Goal: Task Accomplishment & Management: Complete application form

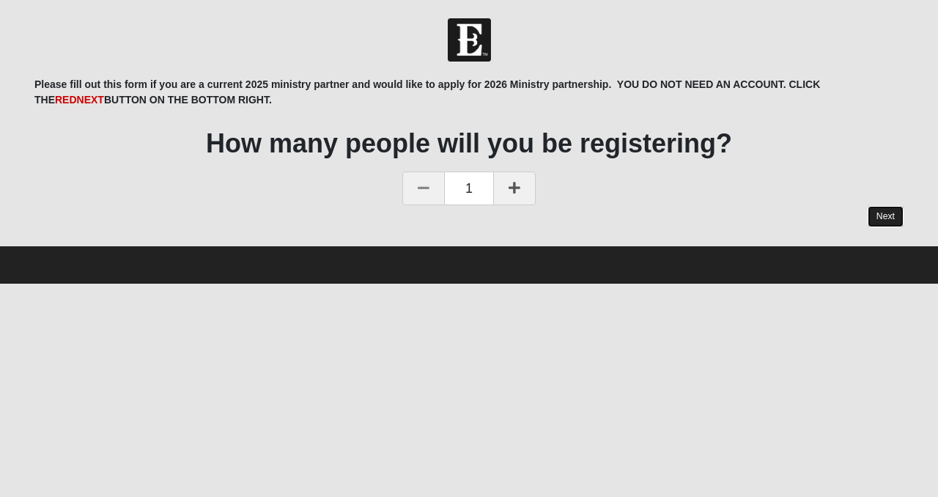
click at [885, 215] on link "Next" at bounding box center [886, 216] width 36 height 21
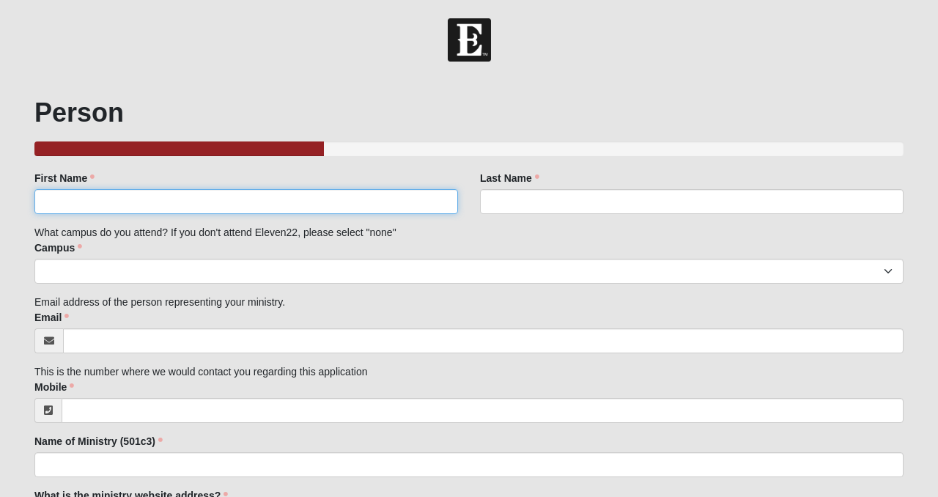
click at [429, 197] on input "First Name" at bounding box center [246, 201] width 424 height 25
type input "[PERSON_NAME]"
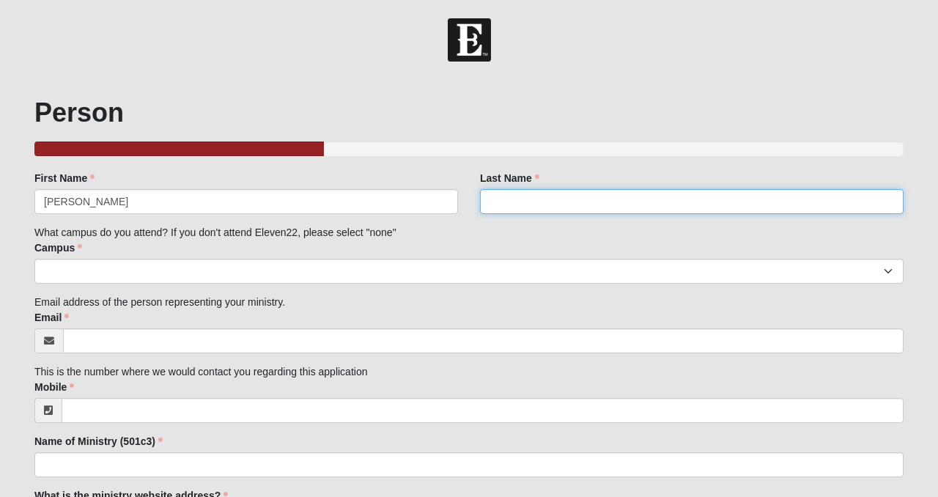
type input "[PERSON_NAME]"
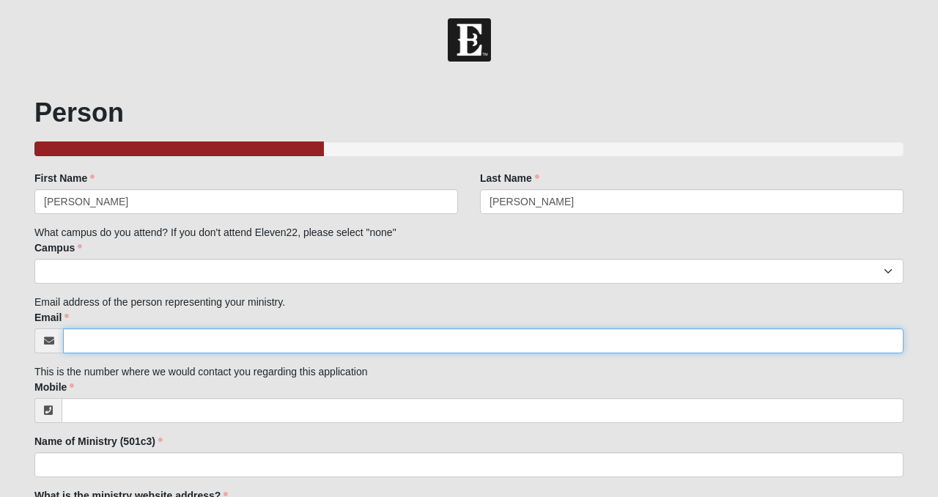
type input "[PERSON_NAME][EMAIL_ADDRESS][PERSON_NAME][DOMAIN_NAME]"
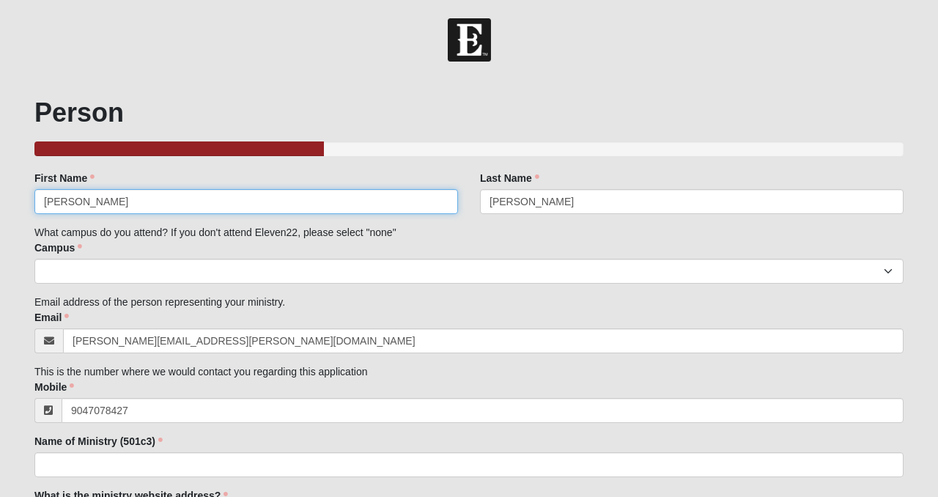
type input "[PHONE_NUMBER]"
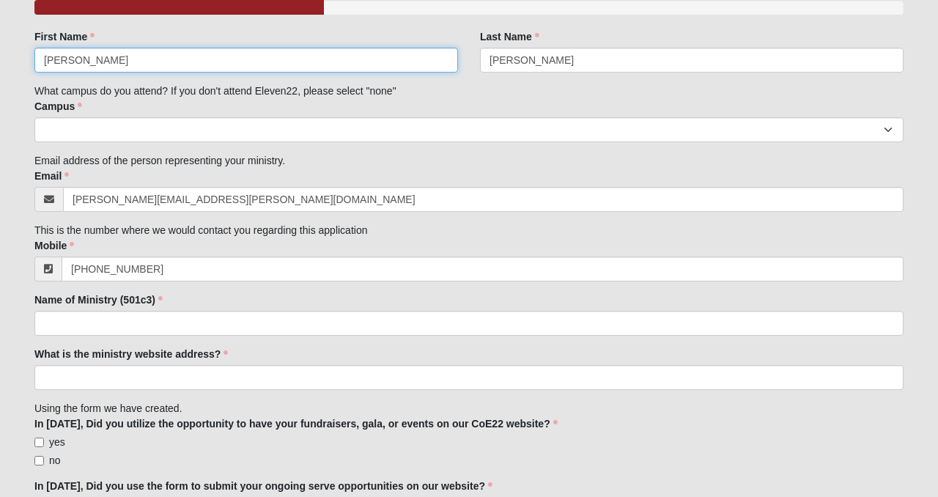
scroll to position [144, 0]
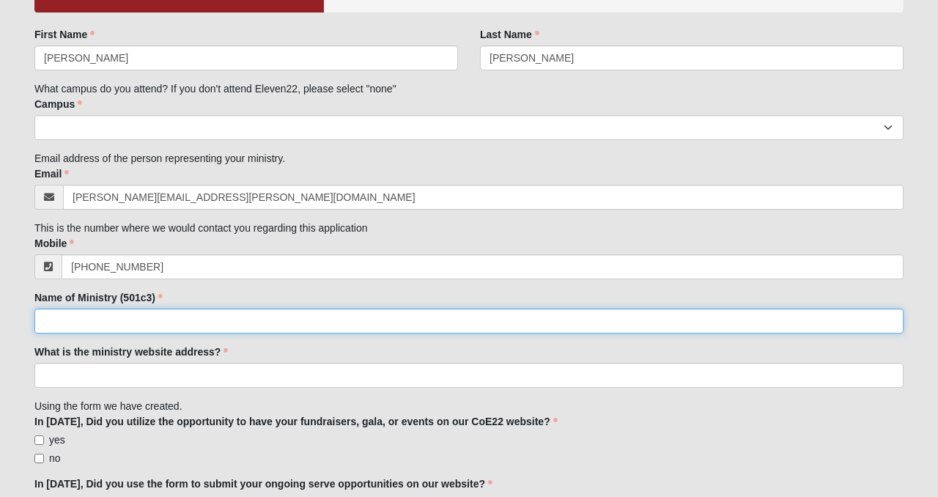
click at [182, 321] on input "Name of Ministry (501c3)" at bounding box center [468, 321] width 869 height 25
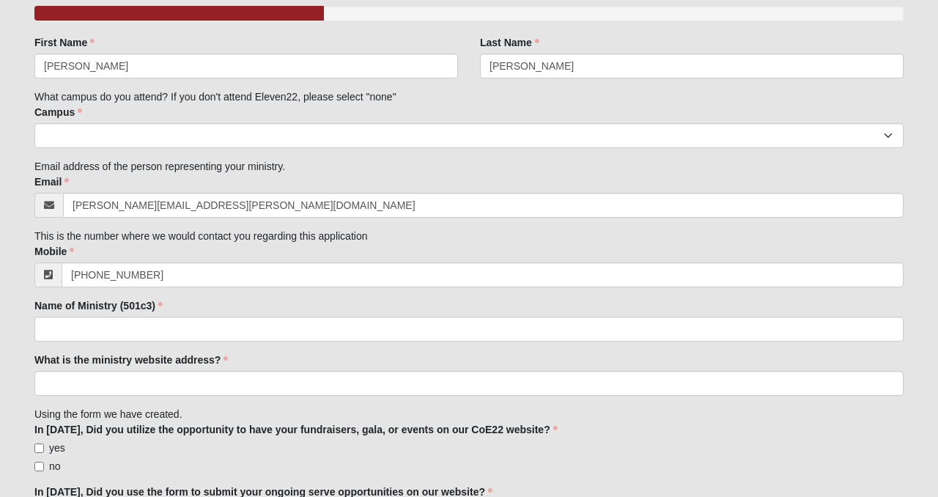
scroll to position [133, 0]
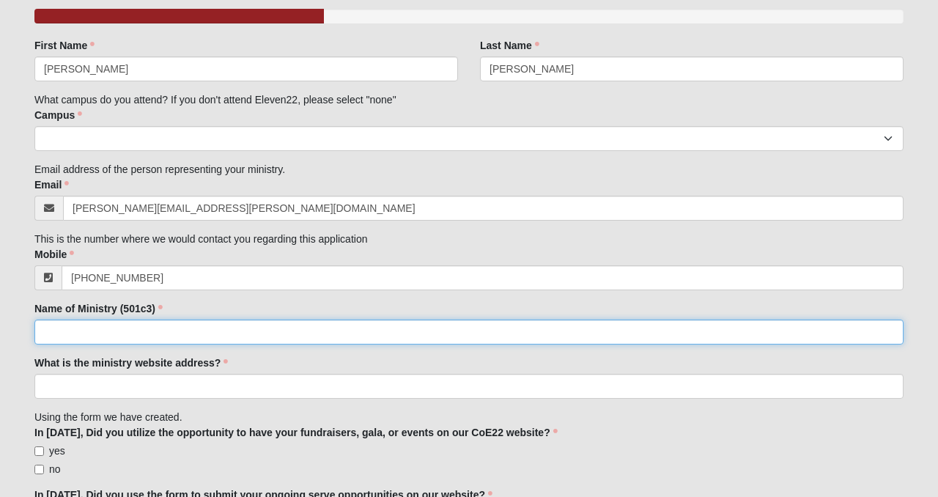
click at [192, 326] on input "Name of Ministry (501c3)" at bounding box center [468, 332] width 869 height 25
type input "Isaiah 117 House"
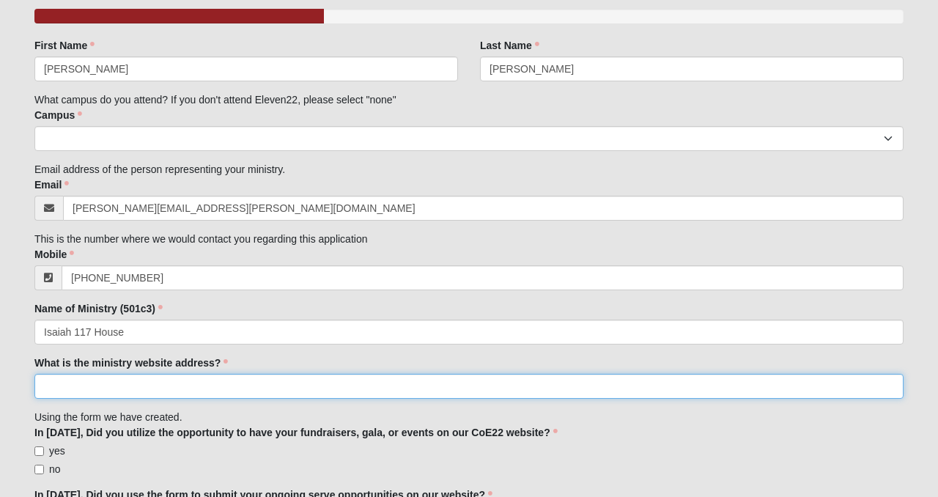
click at [151, 389] on input "What is the ministry website address?" at bounding box center [468, 386] width 869 height 25
paste input "Duval County Linktree"
drag, startPoint x: 161, startPoint y: 386, endPoint x: 4, endPoint y: 382, distance: 156.9
paste input "[URL][DOMAIN_NAME]"
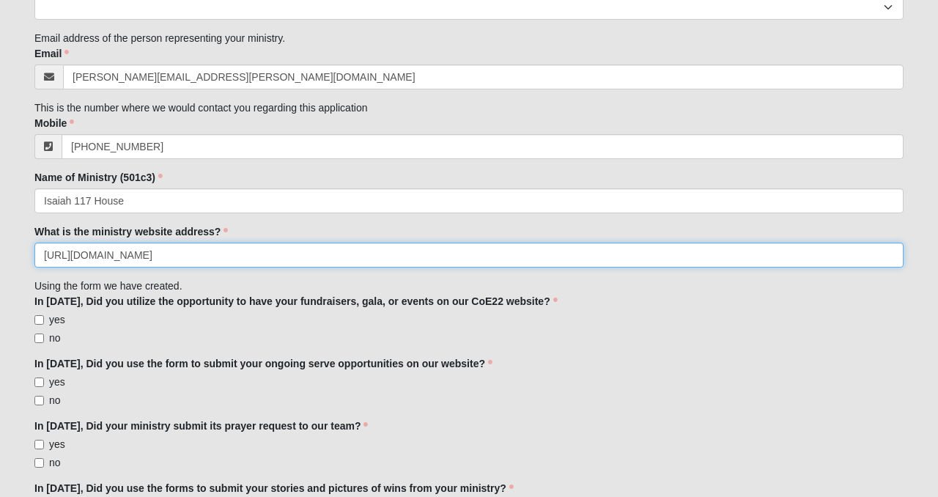
scroll to position [265, 0]
type input "[URL][DOMAIN_NAME]"
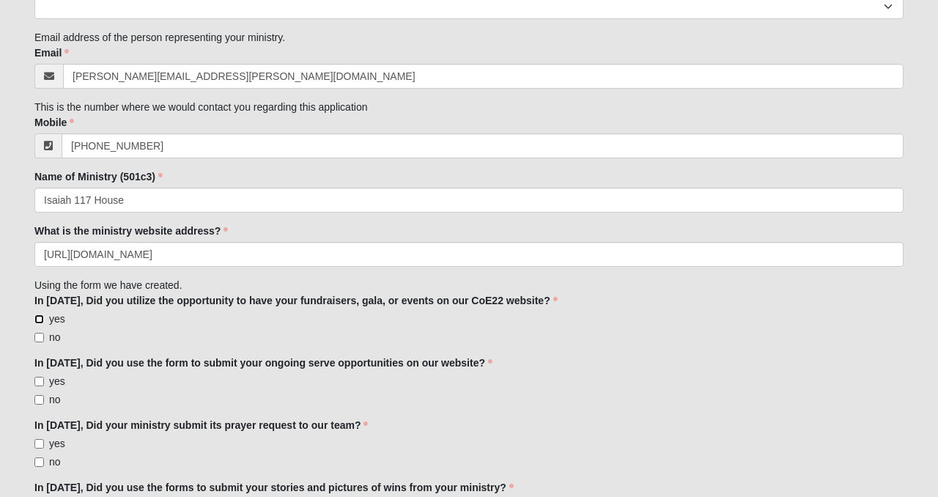
click at [43, 318] on input "yes" at bounding box center [39, 319] width 10 height 10
checkbox input "true"
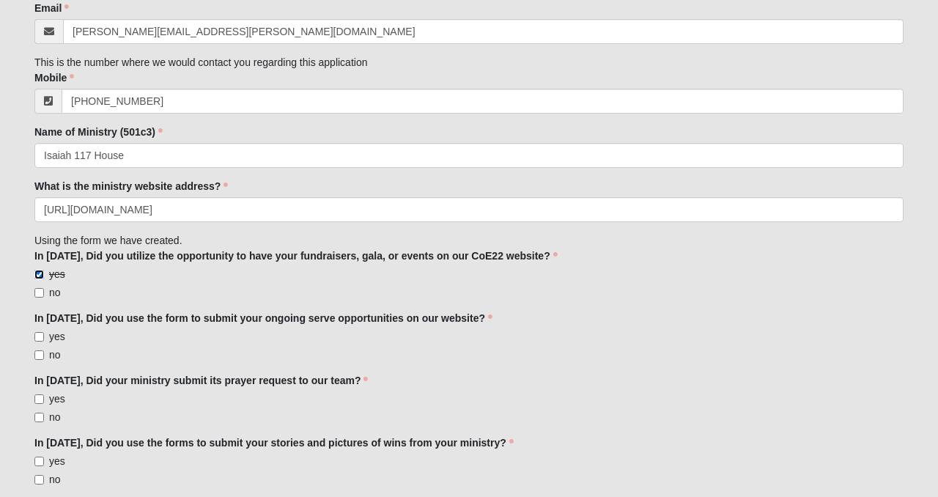
scroll to position [314, 0]
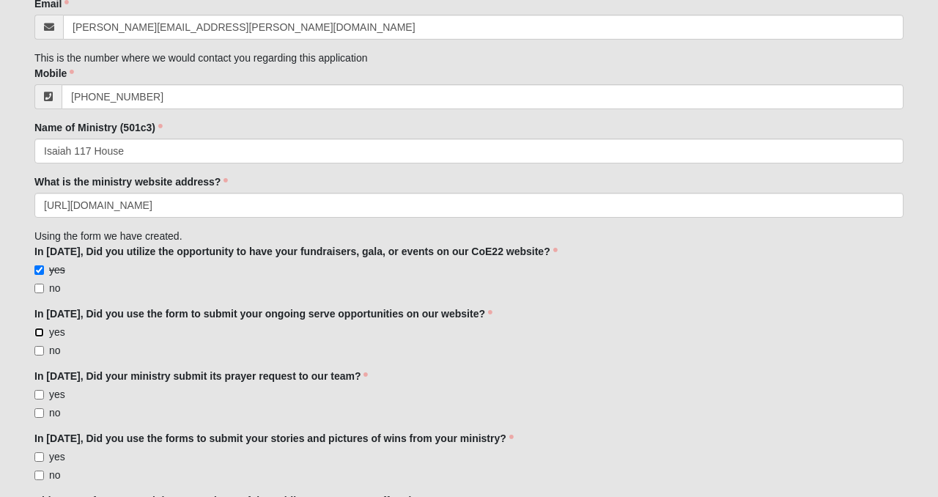
click at [40, 333] on input "yes" at bounding box center [39, 333] width 10 height 10
checkbox input "true"
click at [42, 410] on input "no" at bounding box center [39, 413] width 10 height 10
checkbox input "true"
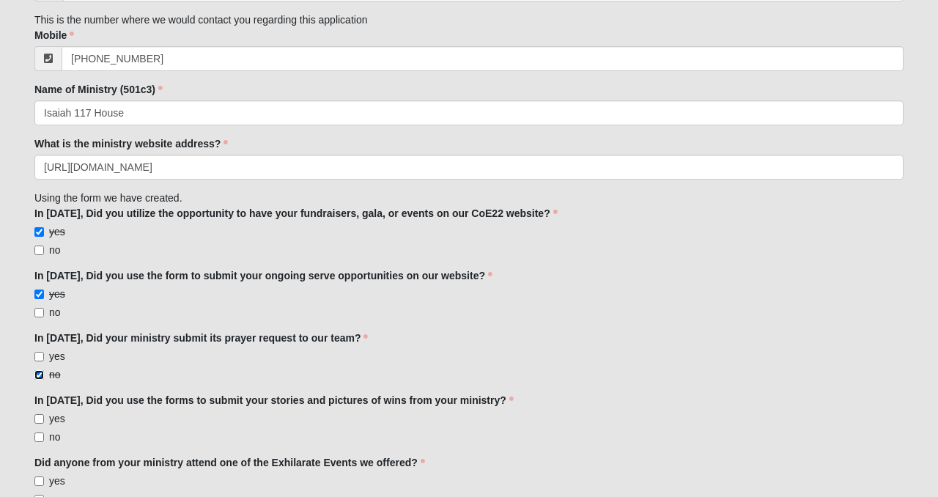
scroll to position [350, 0]
click at [41, 421] on input "yes" at bounding box center [39, 421] width 10 height 10
checkbox input "true"
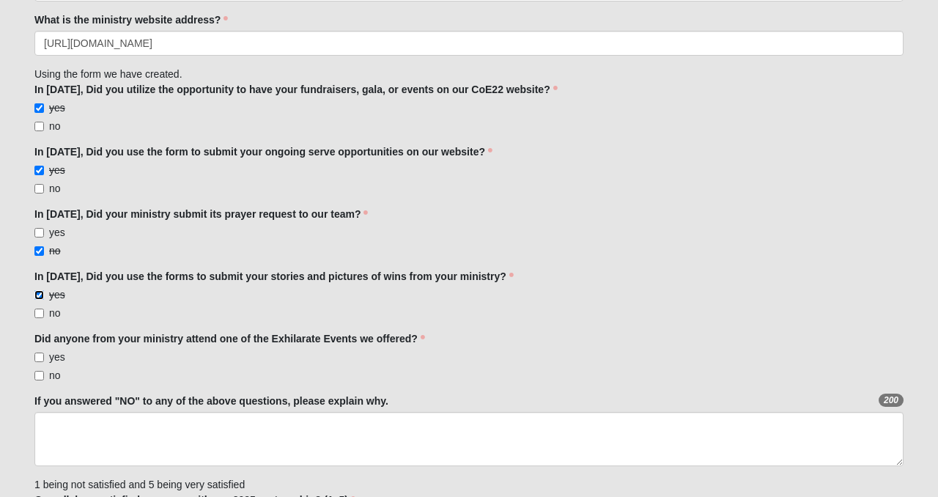
scroll to position [478, 0]
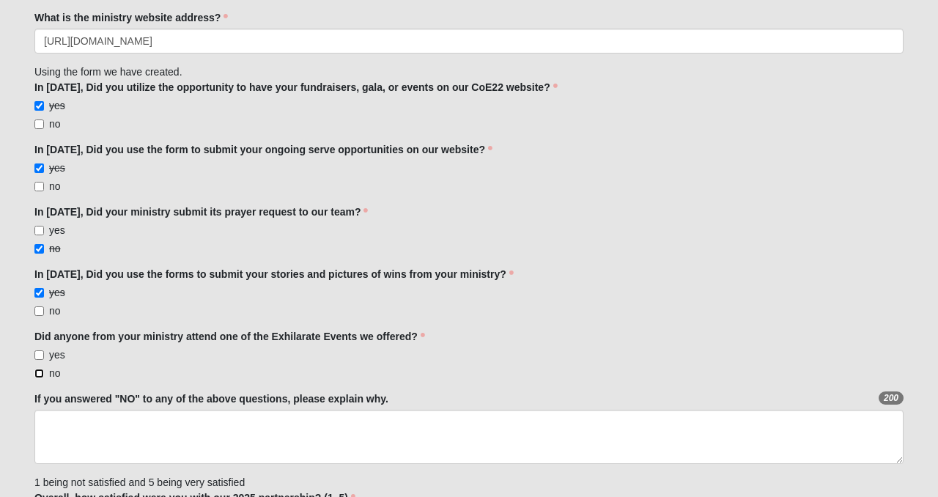
click at [43, 376] on input "no" at bounding box center [39, 374] width 10 height 10
checkbox input "true"
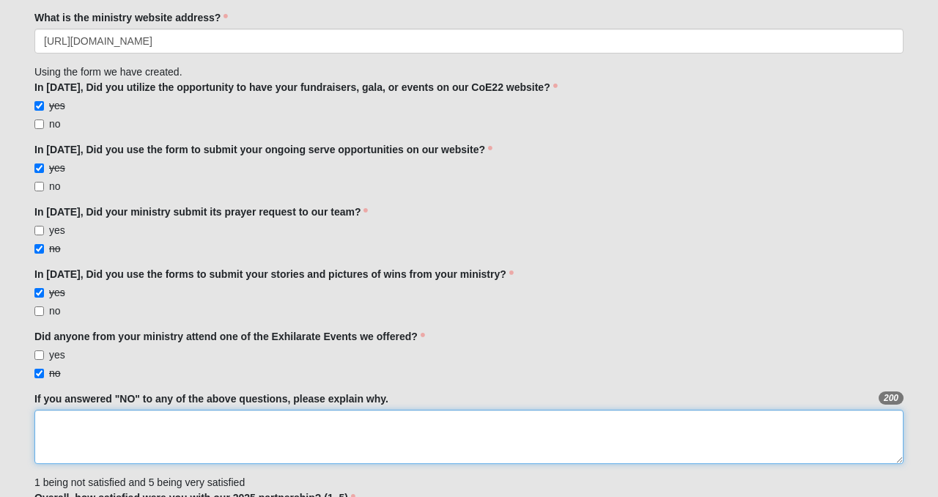
click at [56, 440] on textarea "If you answered "NO" to any of the above questions, please explain why." at bounding box center [468, 437] width 869 height 54
type textarea "I was uns"
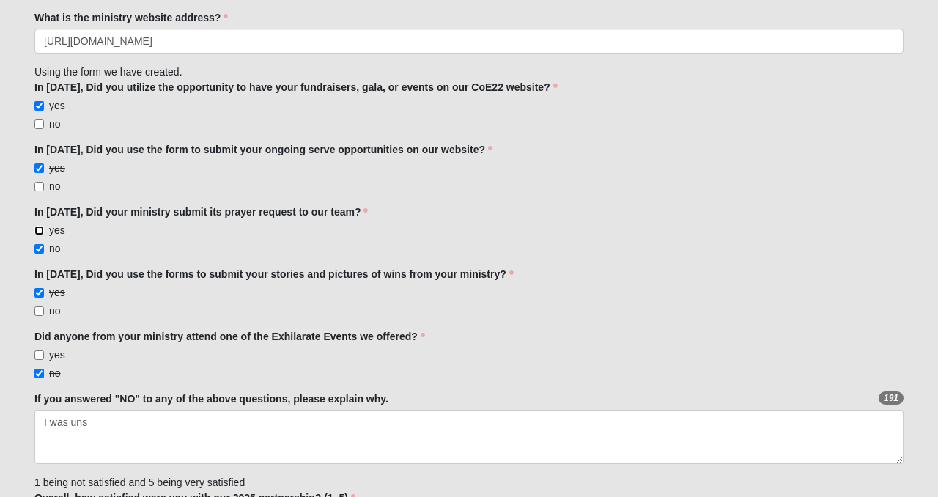
click at [37, 226] on input "yes" at bounding box center [39, 231] width 10 height 10
checkbox input "true"
click at [39, 247] on input "no" at bounding box center [39, 249] width 10 height 10
checkbox input "false"
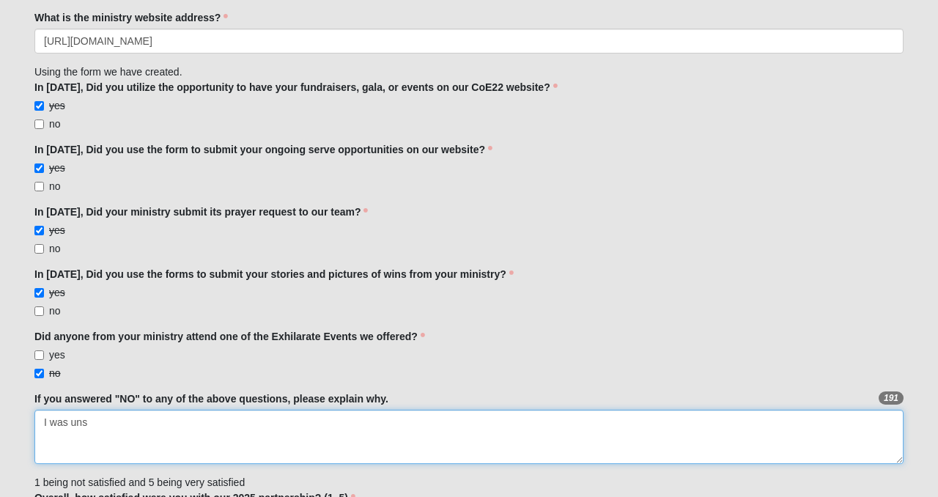
click at [110, 424] on textarea "I was uns" at bounding box center [468, 437] width 869 height 54
type textarea "I"
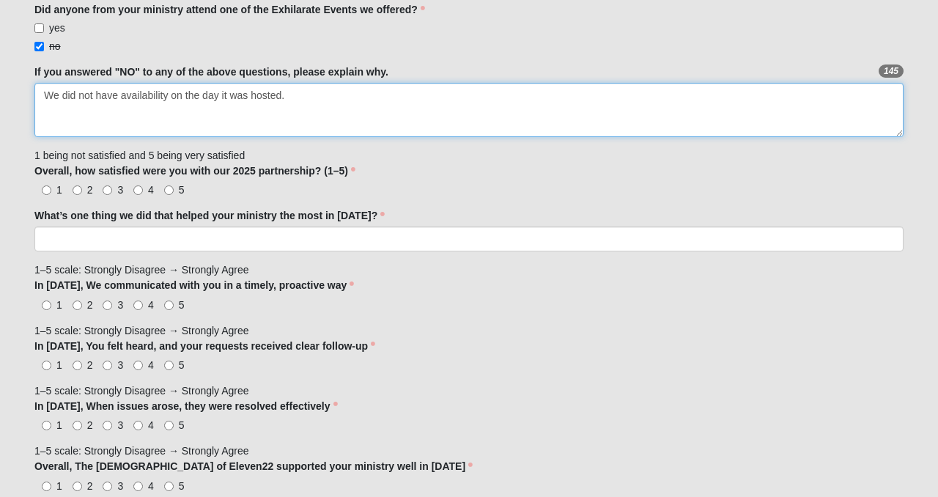
scroll to position [808, 0]
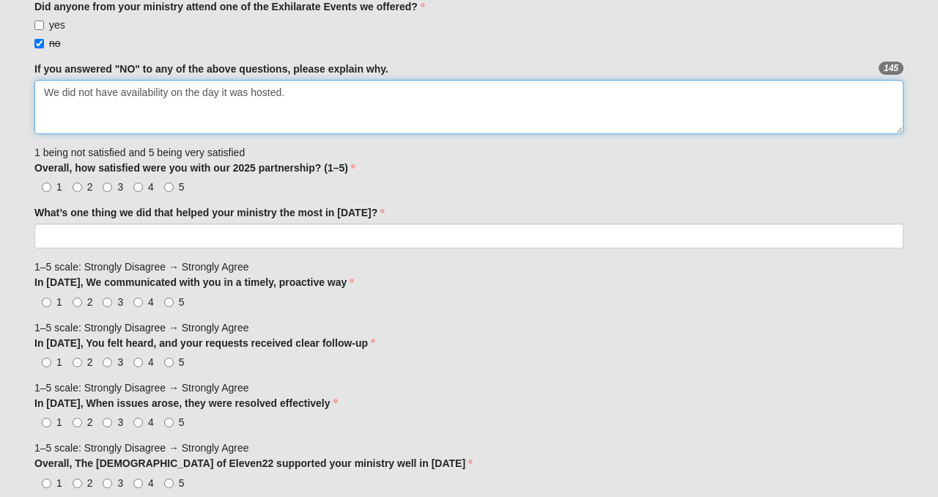
type textarea "We did not have availability on the day it was hosted."
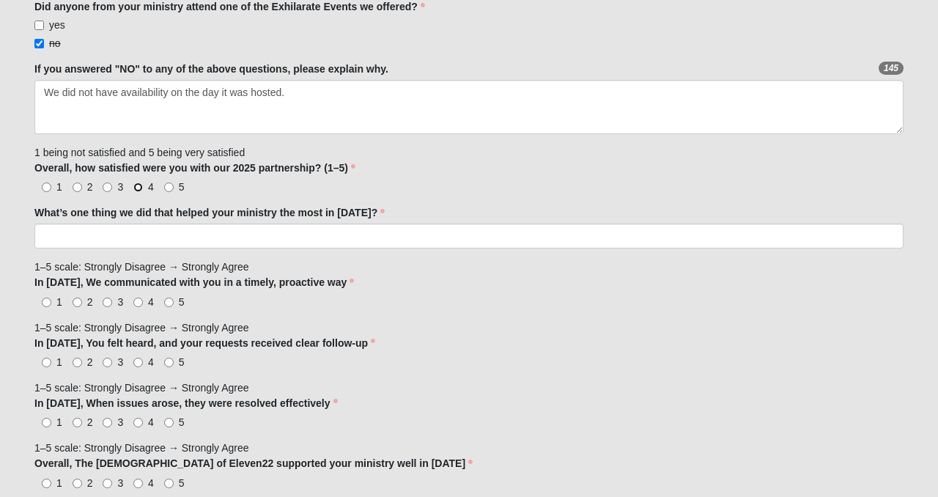
click at [138, 186] on input "4" at bounding box center [138, 187] width 10 height 10
radio input "true"
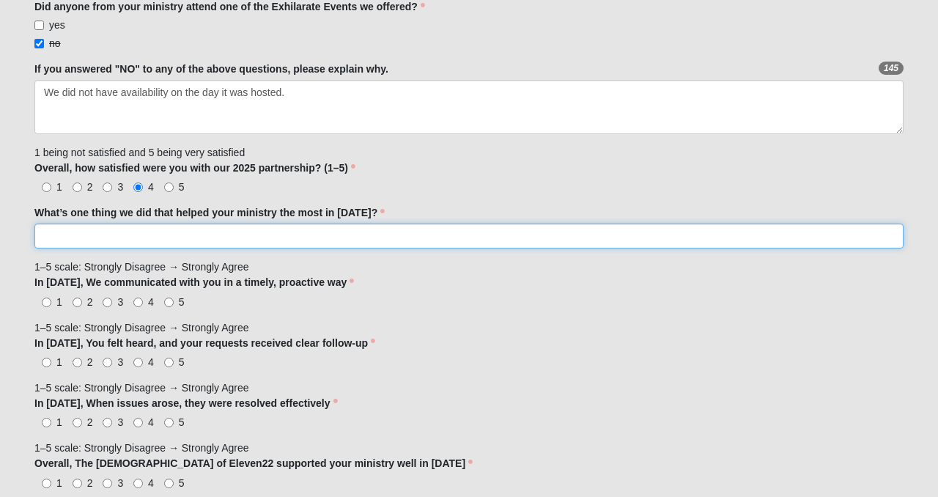
click at [139, 240] on input "What’s one thing we did that helped your ministry the most in [DATE]?" at bounding box center [468, 236] width 869 height 25
type input "Monthly partnership and prayers."
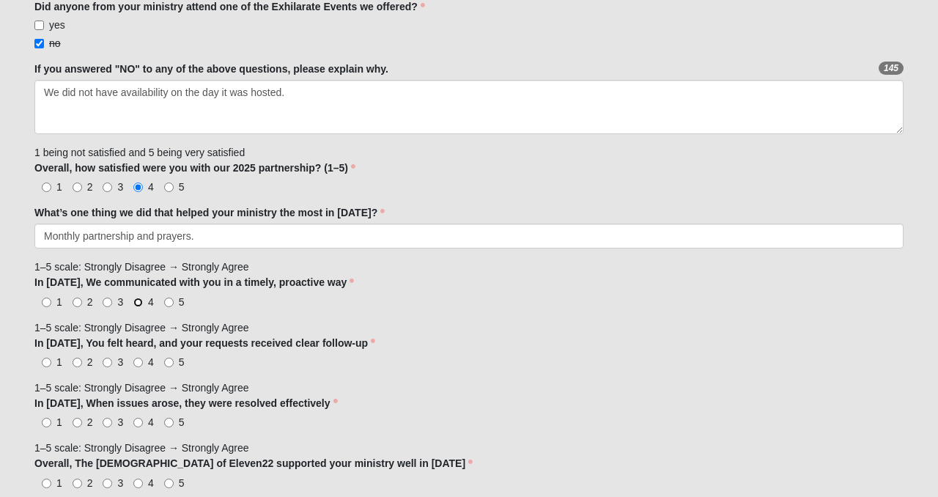
click at [136, 300] on input "4" at bounding box center [138, 303] width 10 height 10
radio input "true"
click at [139, 361] on input "4" at bounding box center [138, 363] width 10 height 10
radio input "true"
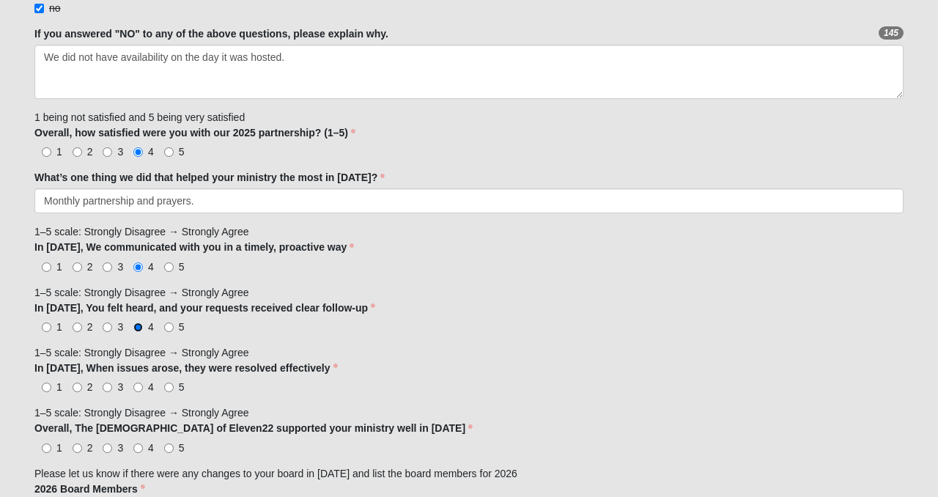
scroll to position [845, 0]
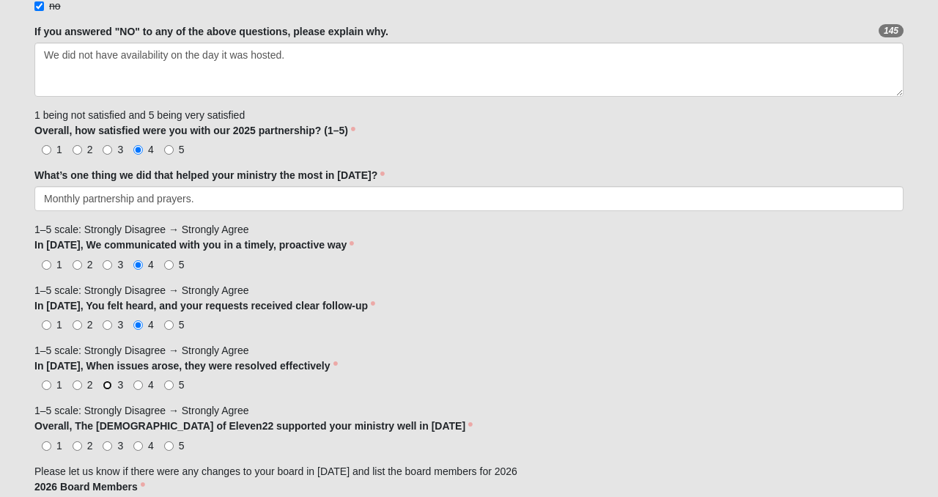
click at [106, 386] on input "3" at bounding box center [108, 385] width 10 height 10
radio input "true"
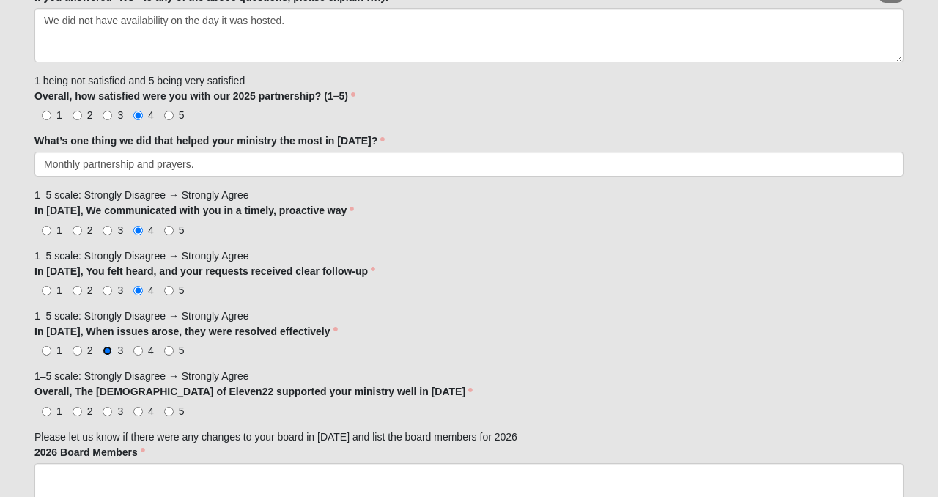
scroll to position [883, 0]
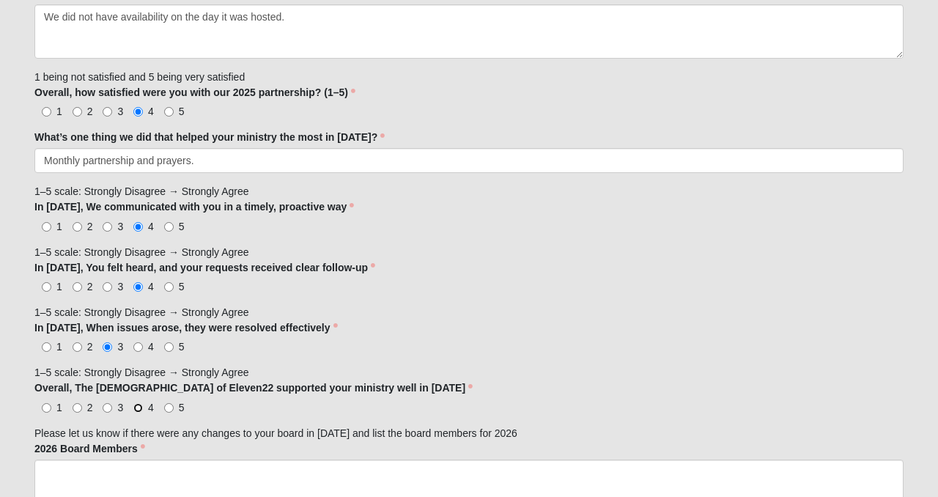
click at [136, 407] on input "4" at bounding box center [138, 408] width 10 height 10
radio input "true"
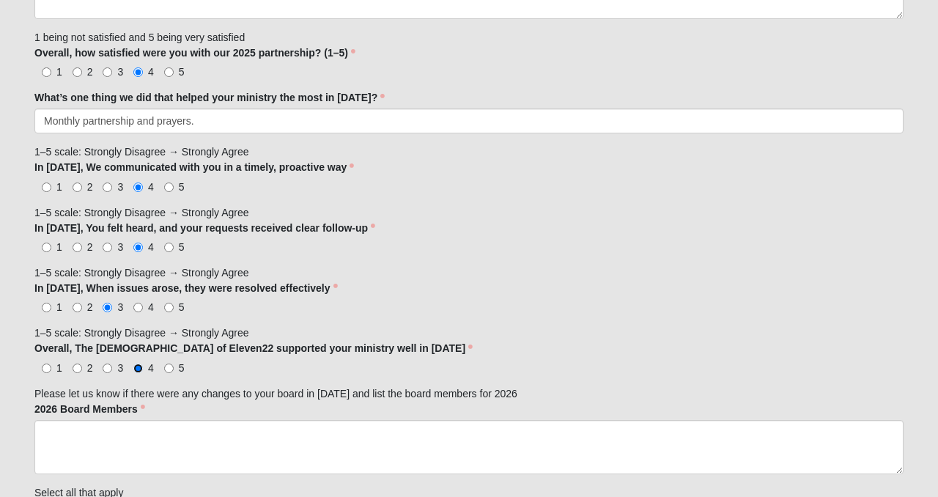
scroll to position [945, 0]
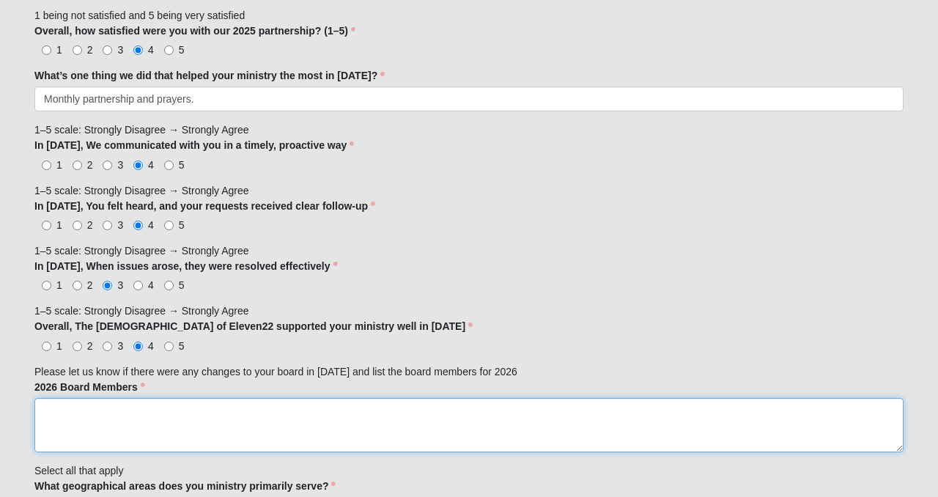
click at [128, 427] on textarea "2026 Board Members" at bounding box center [468, 425] width 869 height 54
type textarea "H"
click at [105, 412] on textarea "There are no changes to our board this year." at bounding box center [468, 425] width 869 height 54
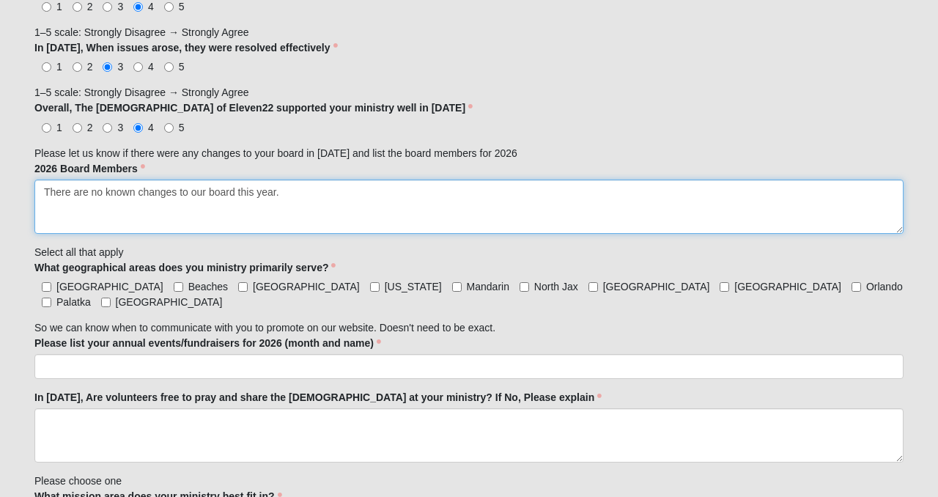
scroll to position [1169, 0]
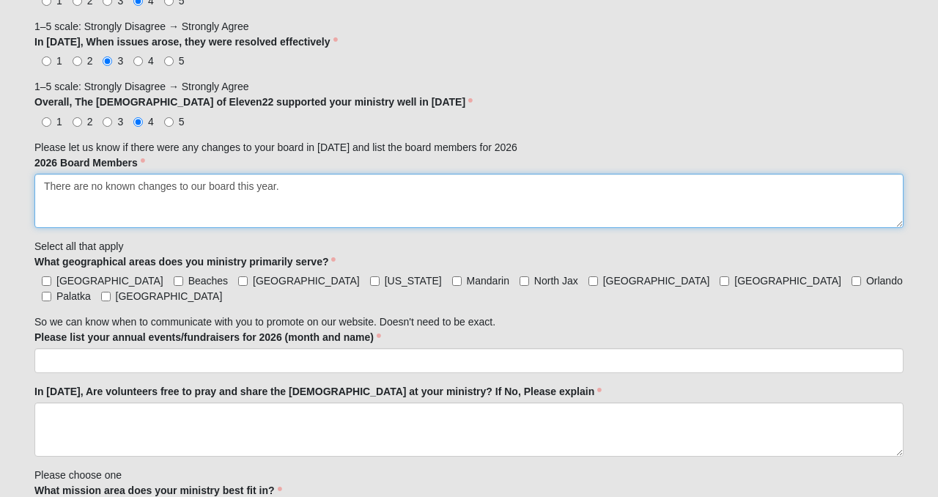
type textarea "There are no known changes to our board this year."
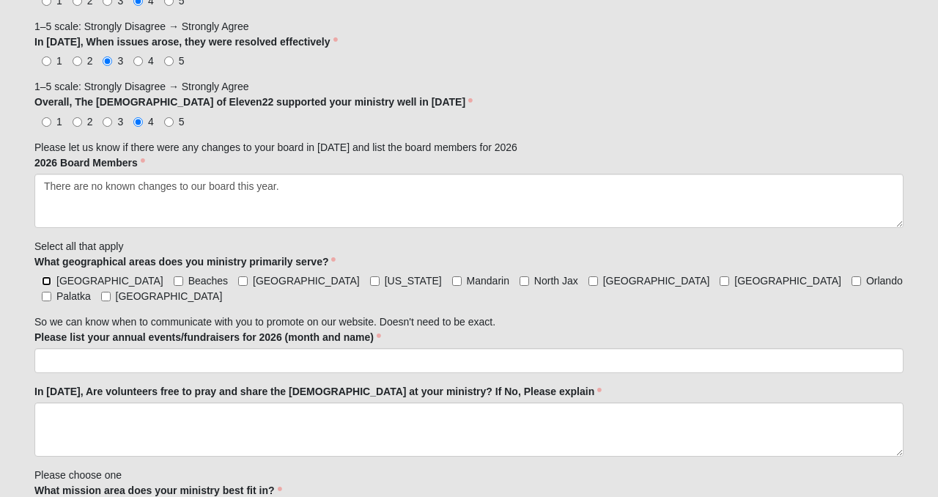
click at [45, 278] on input "[GEOGRAPHIC_DATA]" at bounding box center [47, 281] width 10 height 10
checkbox input "true"
click at [174, 278] on input "Beaches" at bounding box center [179, 281] width 10 height 10
checkbox input "true"
click at [238, 276] on input "[GEOGRAPHIC_DATA]" at bounding box center [243, 281] width 10 height 10
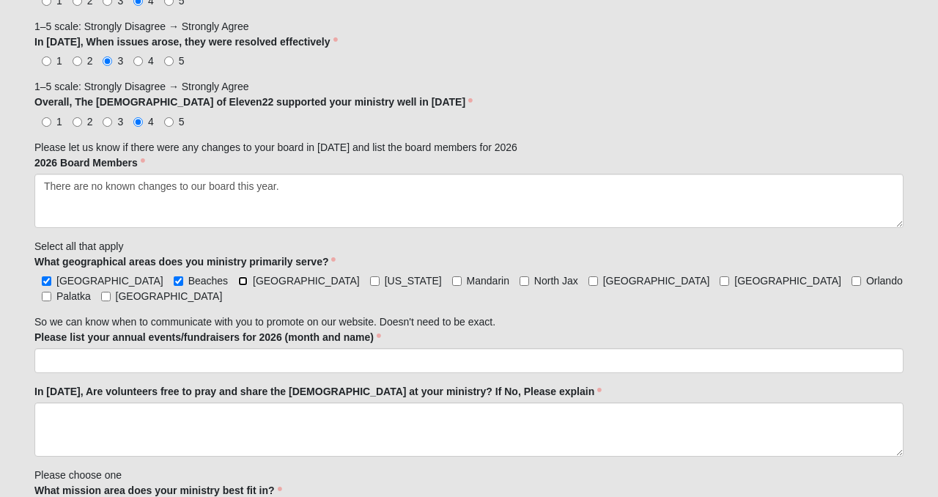
checkbox input "true"
click at [452, 281] on input "Mandarin" at bounding box center [457, 281] width 10 height 10
checkbox input "true"
click at [520, 278] on label "North Jax" at bounding box center [549, 280] width 59 height 15
click at [520, 278] on input "North Jax" at bounding box center [525, 281] width 10 height 10
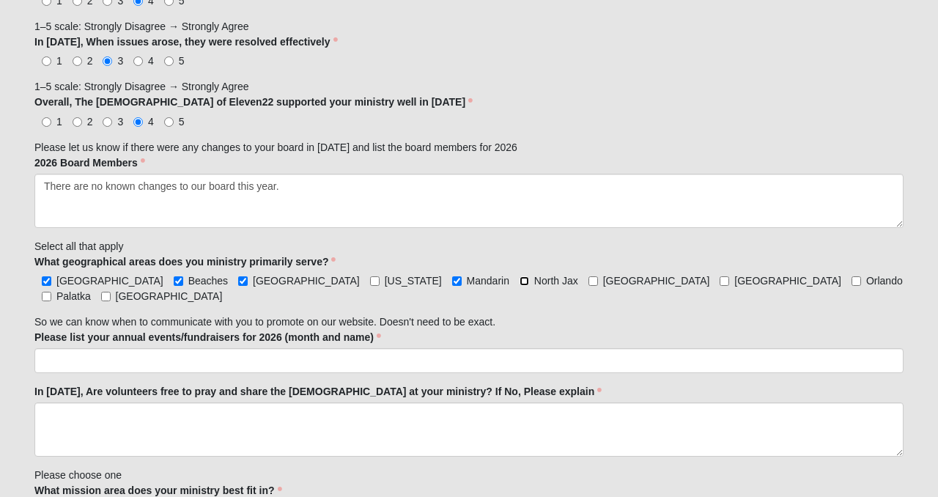
checkbox input "true"
click at [589, 279] on input "[GEOGRAPHIC_DATA]" at bounding box center [594, 281] width 10 height 10
checkbox input "true"
click at [720, 278] on label "[GEOGRAPHIC_DATA]" at bounding box center [781, 280] width 122 height 15
click at [720, 278] on input "[GEOGRAPHIC_DATA]" at bounding box center [725, 281] width 10 height 10
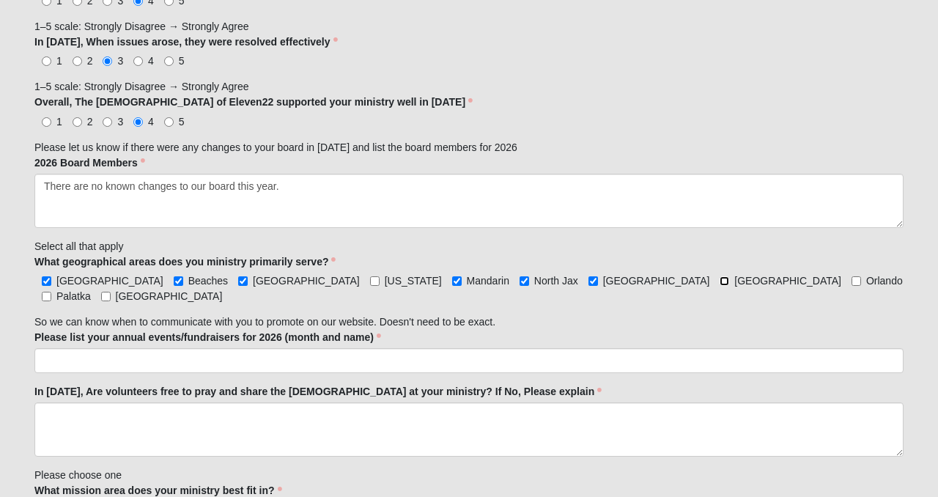
checkbox input "true"
click at [111, 292] on input "[GEOGRAPHIC_DATA]" at bounding box center [106, 297] width 10 height 10
checkbox input "true"
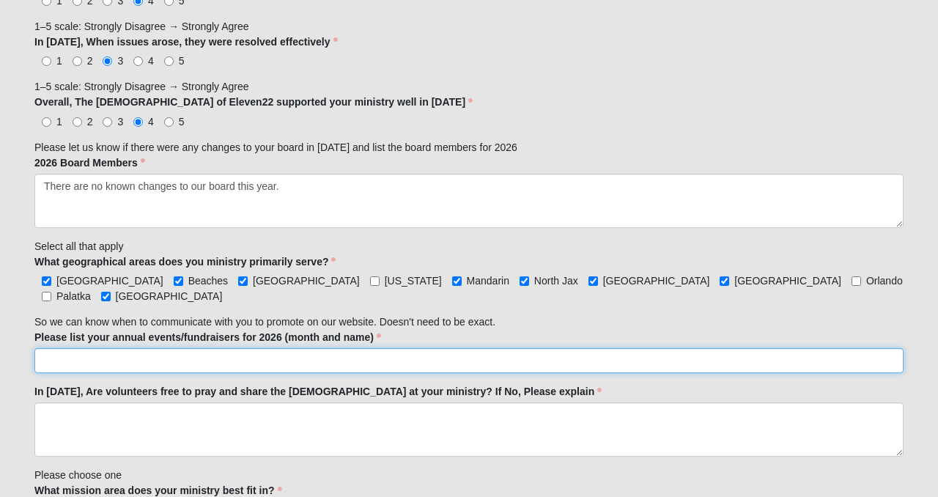
click at [155, 348] on input "Please list your annual events/fundraisers for 2026 (month and name)" at bounding box center [468, 360] width 869 height 25
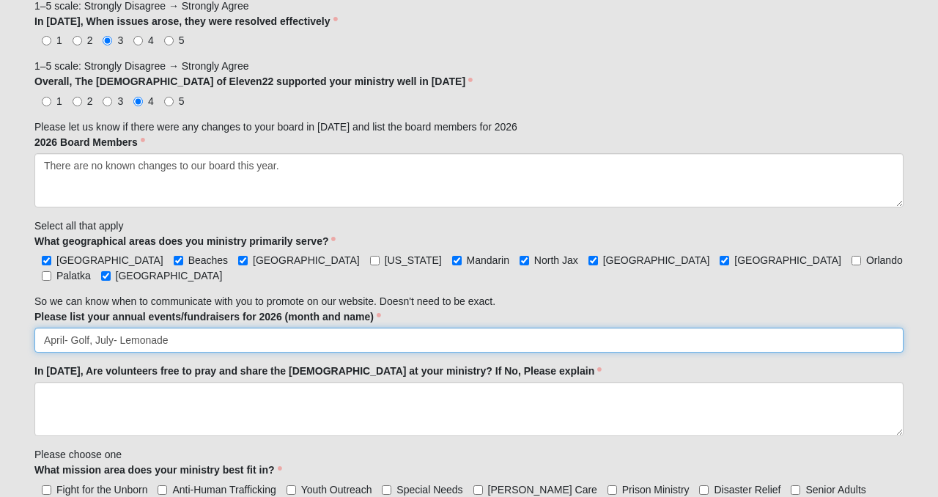
scroll to position [1195, 0]
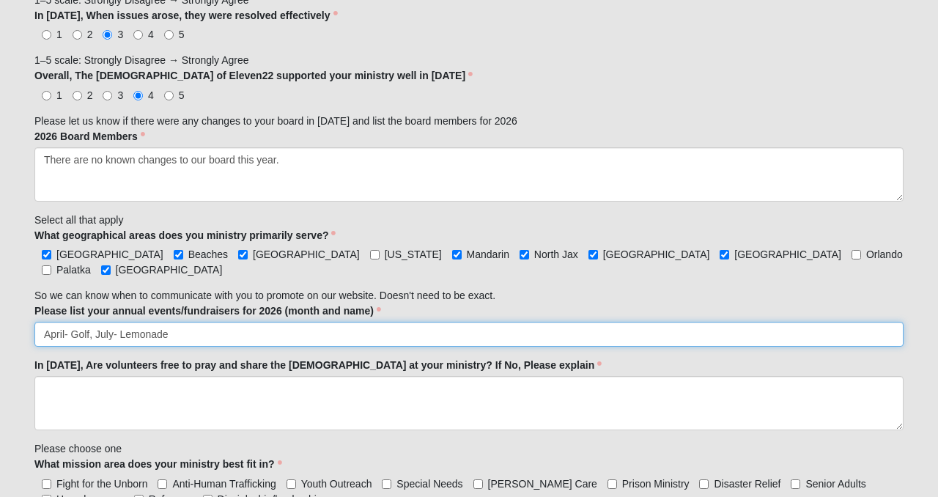
type input "April- Golf, July- Lemonade"
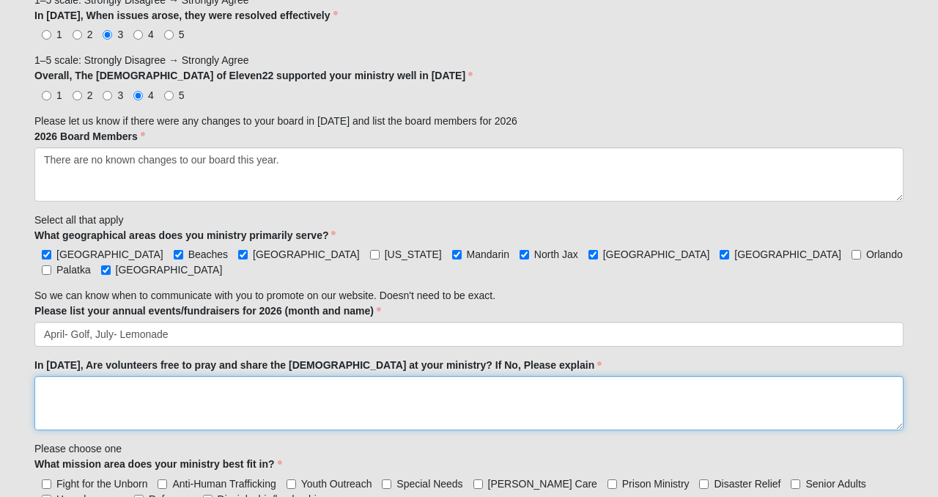
click at [151, 381] on textarea "In [DATE], Are volunteers free to pray and share the [DEMOGRAPHIC_DATA] at your…" at bounding box center [468, 403] width 869 height 54
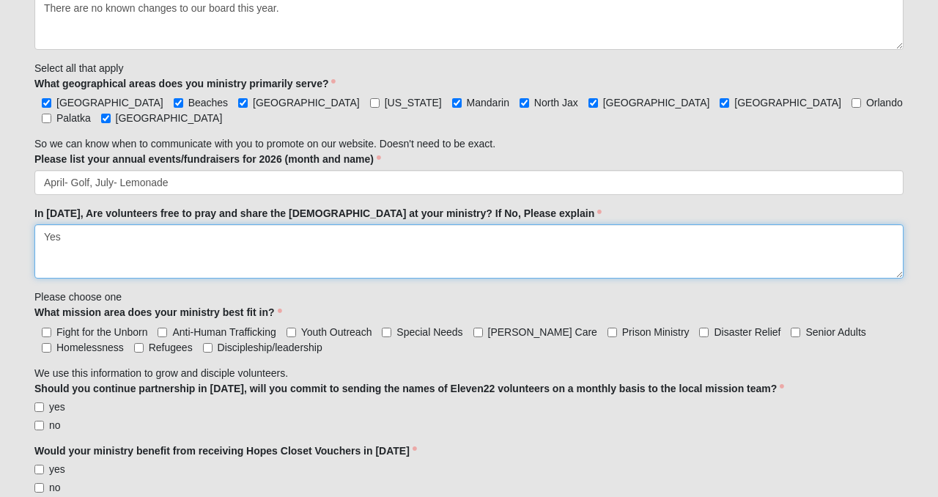
scroll to position [1357, 0]
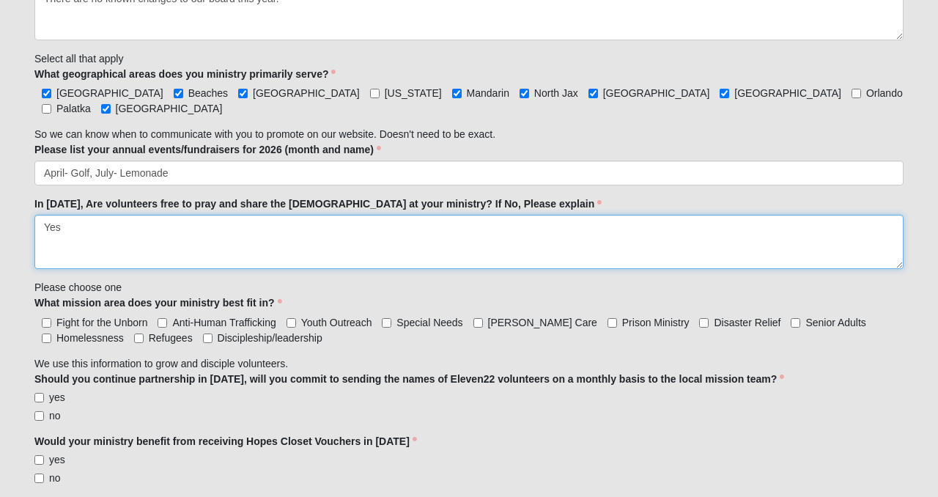
type textarea "Yes"
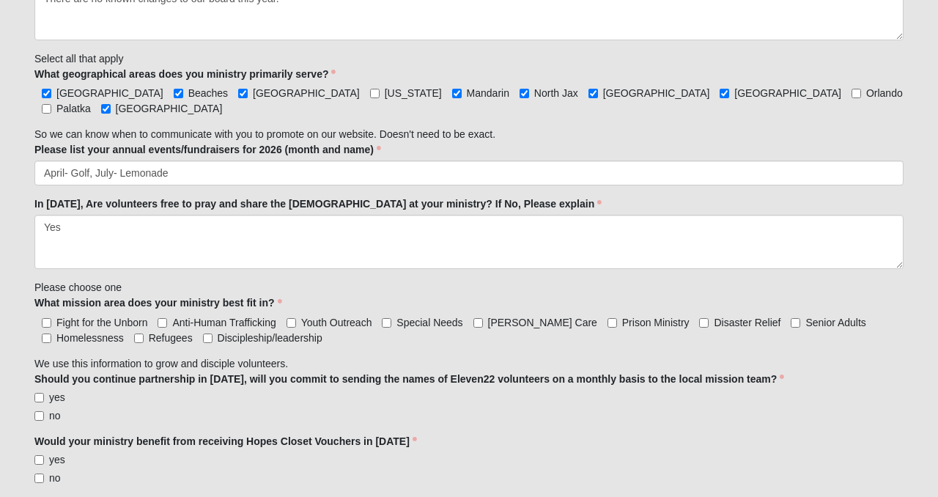
click at [149, 332] on span "Refugees" at bounding box center [171, 338] width 44 height 12
click at [134, 333] on input "Refugees" at bounding box center [139, 338] width 10 height 10
checkbox input "true"
click at [164, 318] on input "Anti-Human Trafficking" at bounding box center [163, 323] width 10 height 10
checkbox input "true"
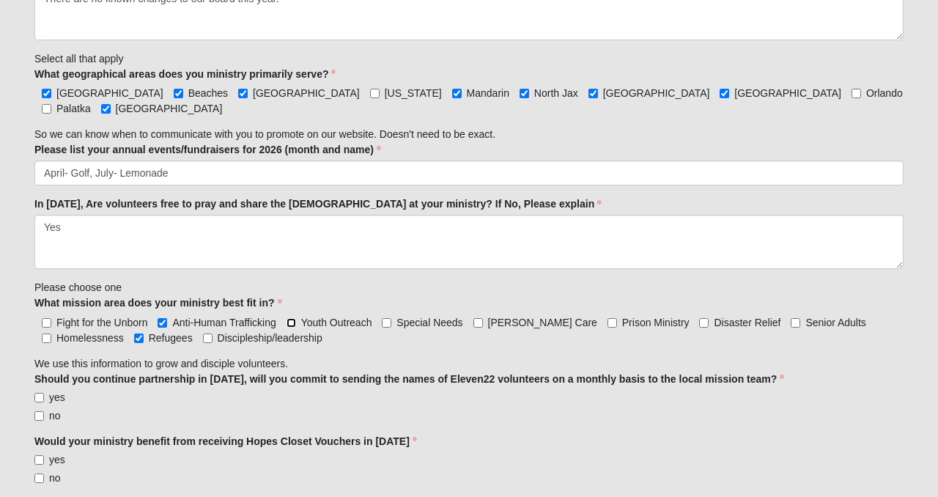
click at [295, 318] on input "Youth Outreach" at bounding box center [292, 323] width 10 height 10
checkbox input "true"
click at [393, 315] on label "Special Needs" at bounding box center [422, 322] width 81 height 15
click at [391, 318] on input "Special Needs" at bounding box center [387, 323] width 10 height 10
checkbox input "true"
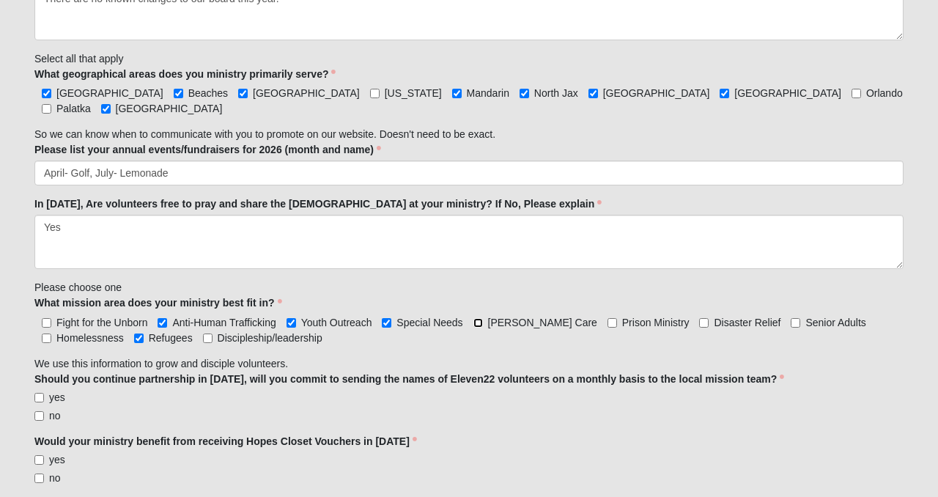
click at [479, 318] on input "[PERSON_NAME] Care" at bounding box center [478, 323] width 10 height 10
checkbox input "true"
click at [51, 333] on input "Homelessness" at bounding box center [47, 338] width 10 height 10
checkbox input "false"
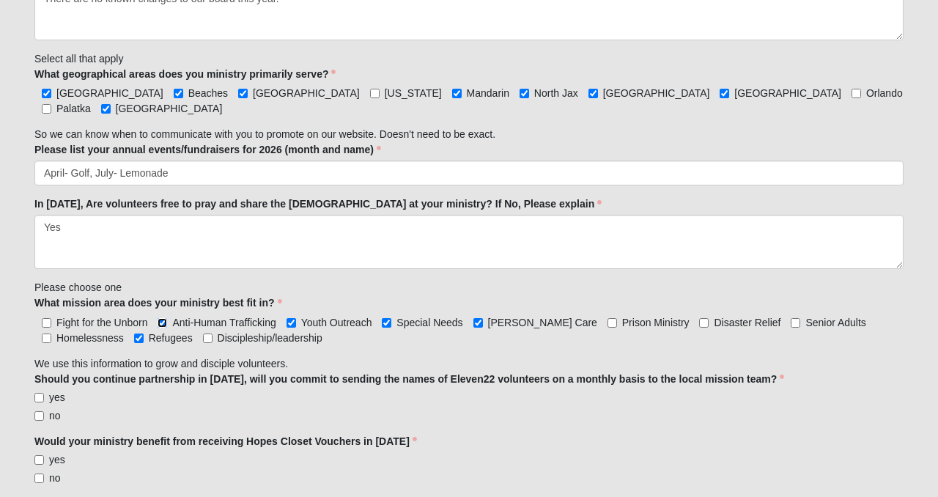
click at [165, 318] on input "Anti-Human Trafficking" at bounding box center [163, 323] width 10 height 10
checkbox input "false"
click at [292, 318] on input "Youth Outreach" at bounding box center [292, 323] width 10 height 10
checkbox input "false"
click at [134, 333] on input "Refugees" at bounding box center [139, 338] width 10 height 10
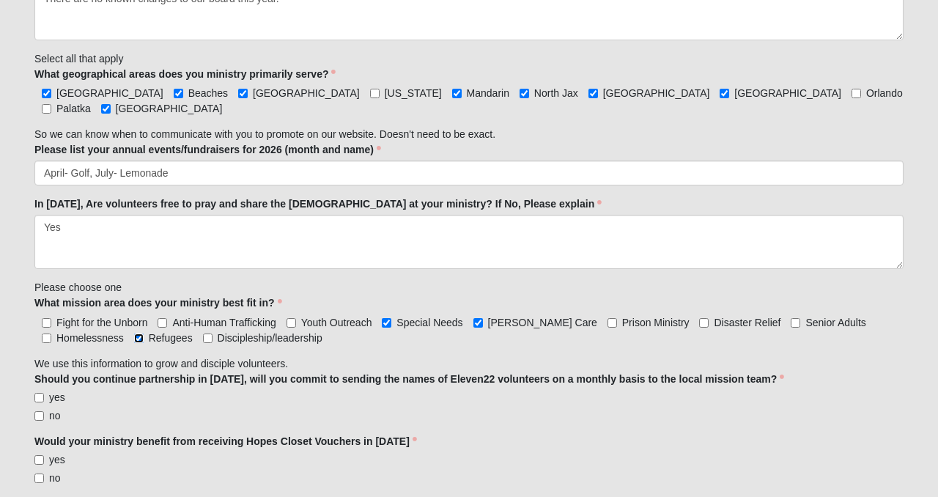
checkbox input "false"
click at [38, 393] on input "yes" at bounding box center [39, 398] width 10 height 10
checkbox input "true"
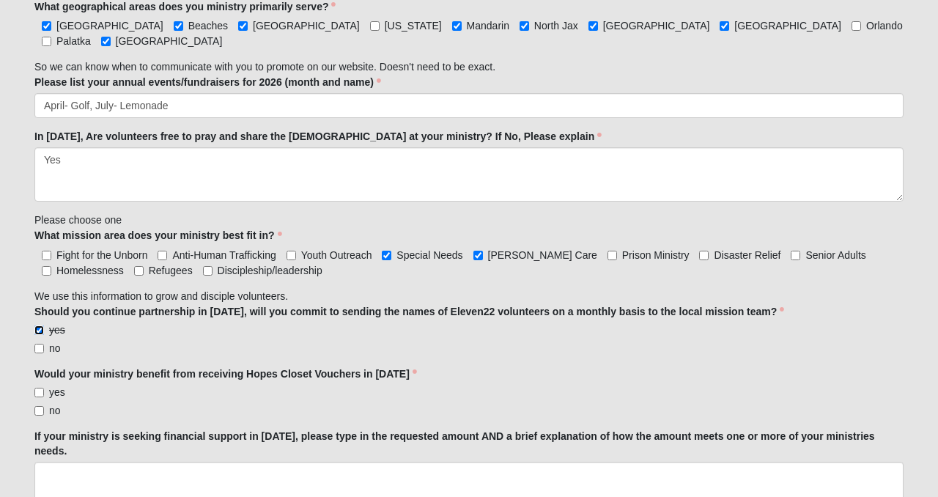
scroll to position [1445, 0]
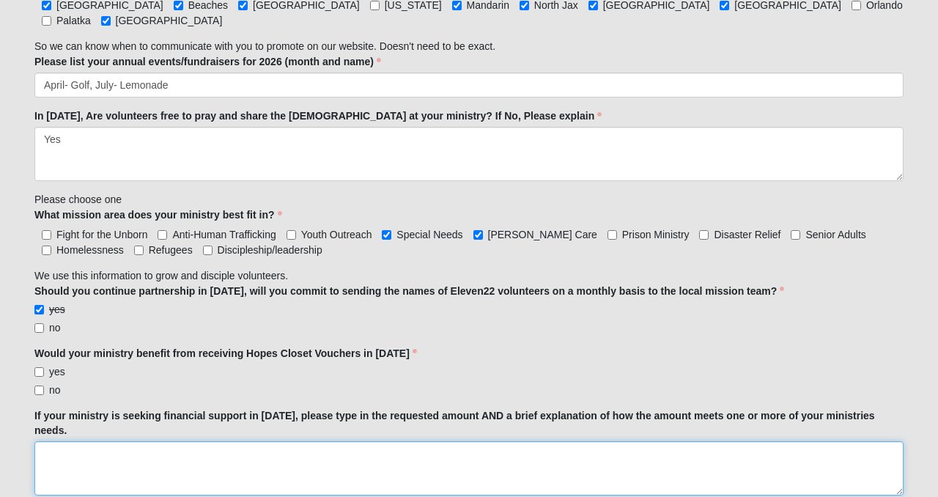
click at [85, 441] on textarea "If your ministry is seeking financial support in [DATE], please type in the req…" at bounding box center [468, 468] width 869 height 54
drag, startPoint x: 107, startPoint y: 419, endPoint x: 12, endPoint y: 415, distance: 95.4
paste textarea "[GEOGRAPHIC_DATA] will have an increased operating budget in [DATE], as we are …"
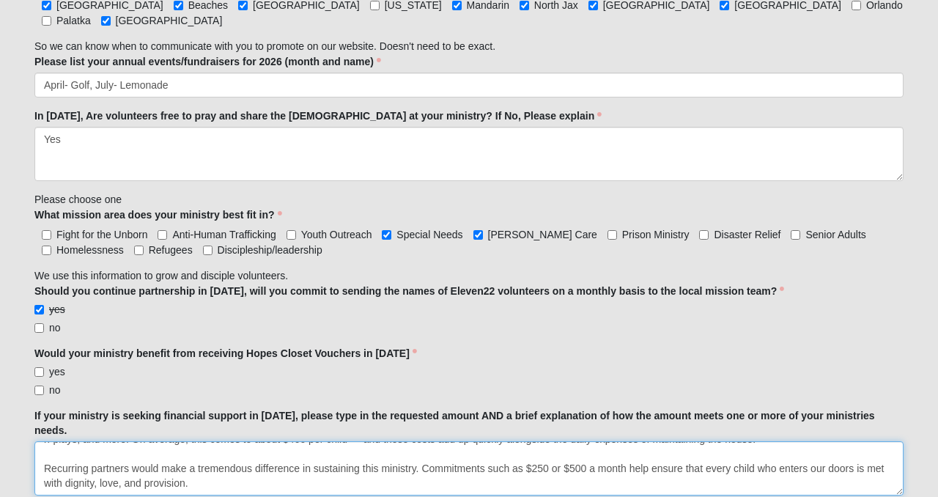
scroll to position [45, 0]
click at [564, 441] on textarea "Our [GEOGRAPHIC_DATA] will have an increased operating budget in [DATE], as we …" at bounding box center [468, 468] width 869 height 54
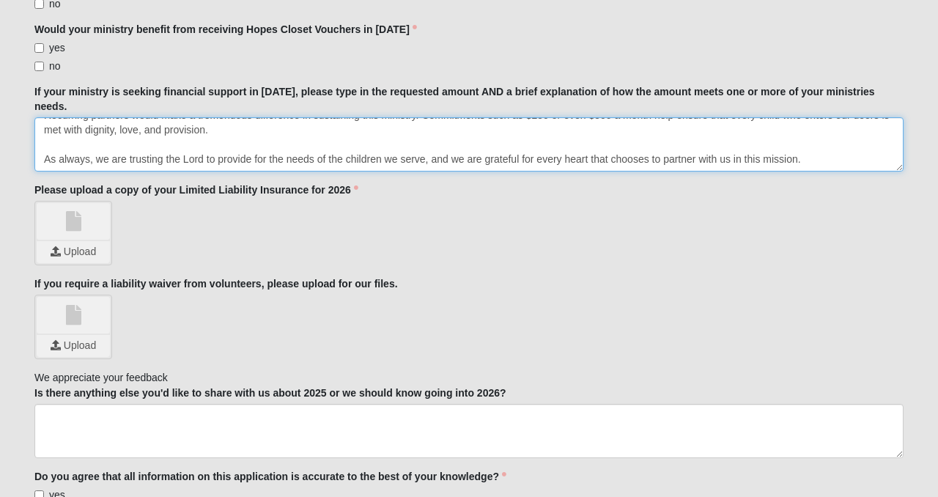
scroll to position [1771, 0]
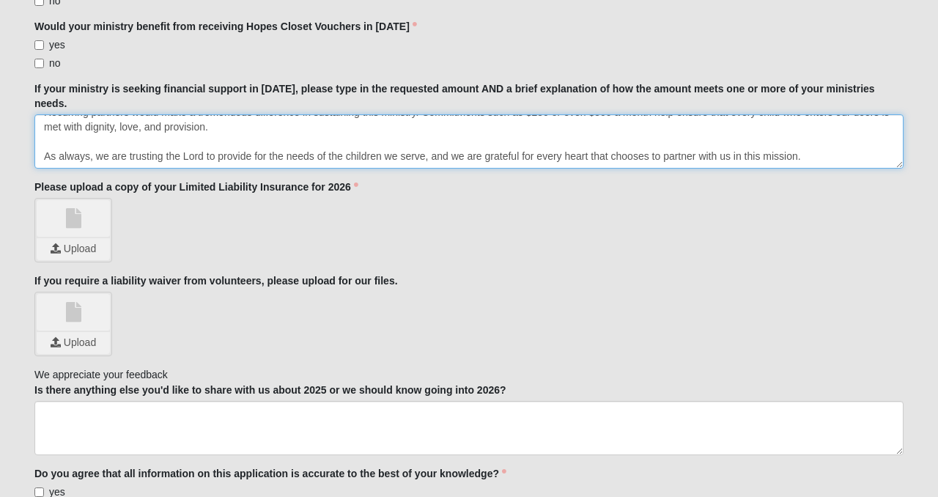
type textarea "Our [GEOGRAPHIC_DATA] will have an increased operating budget in [DATE], as we …"
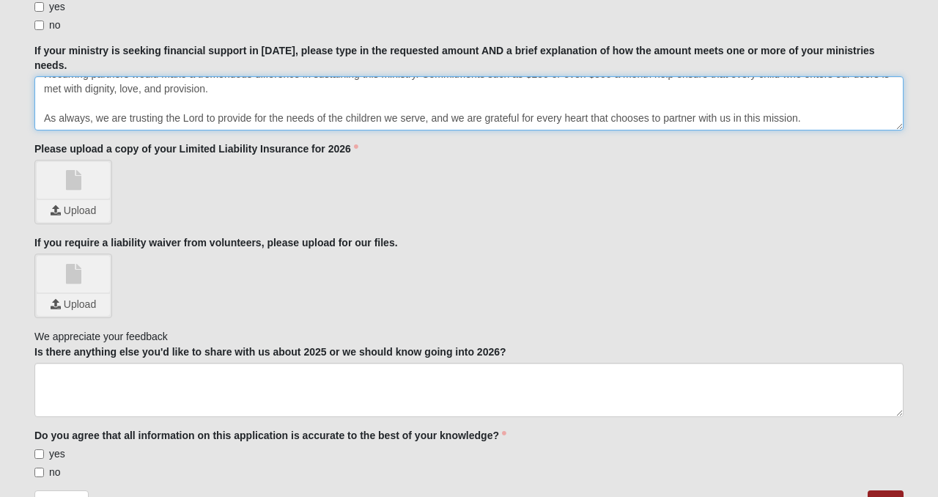
scroll to position [1812, 0]
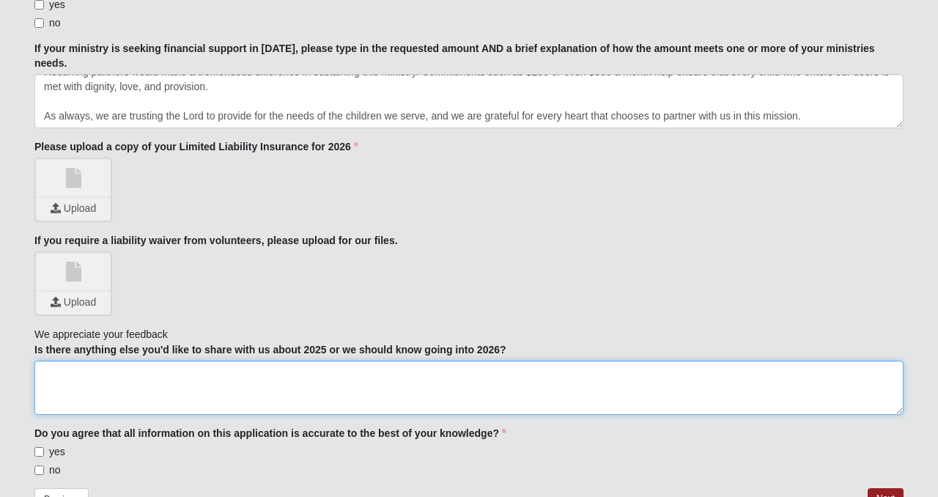
click at [62, 361] on textarea "Is there anything else you'd like to share with us about 2025 or we should know…" at bounding box center [468, 388] width 869 height 54
click at [49, 361] on textarea "we would love for our Gala to be promoted. [PERSON_NAME] will be our emcee" at bounding box center [468, 388] width 869 height 54
click at [419, 361] on textarea "We would love for our Gala to be promoted. [PERSON_NAME] will be our emcee" at bounding box center [468, 388] width 869 height 54
type textarea "We would love for our Gala to be promoted. [PERSON_NAME] will be our emcee."
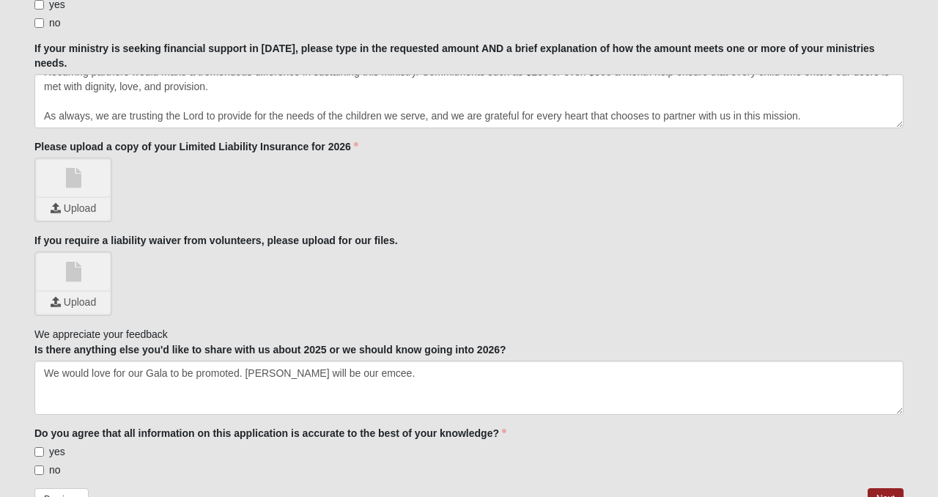
click at [47, 444] on label "yes" at bounding box center [49, 451] width 31 height 15
click at [44, 447] on input "yes" at bounding box center [39, 452] width 10 height 10
checkbox input "true"
click at [877, 488] on link "Next" at bounding box center [886, 498] width 36 height 21
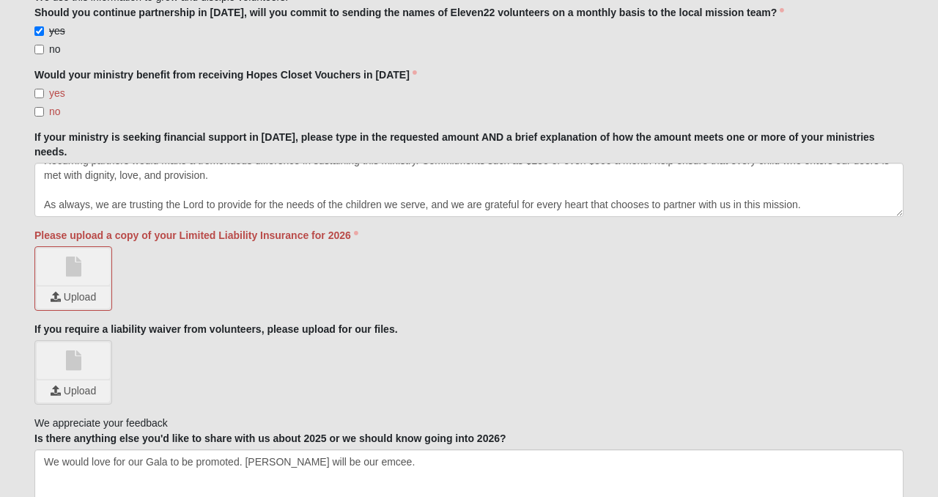
scroll to position [0, 0]
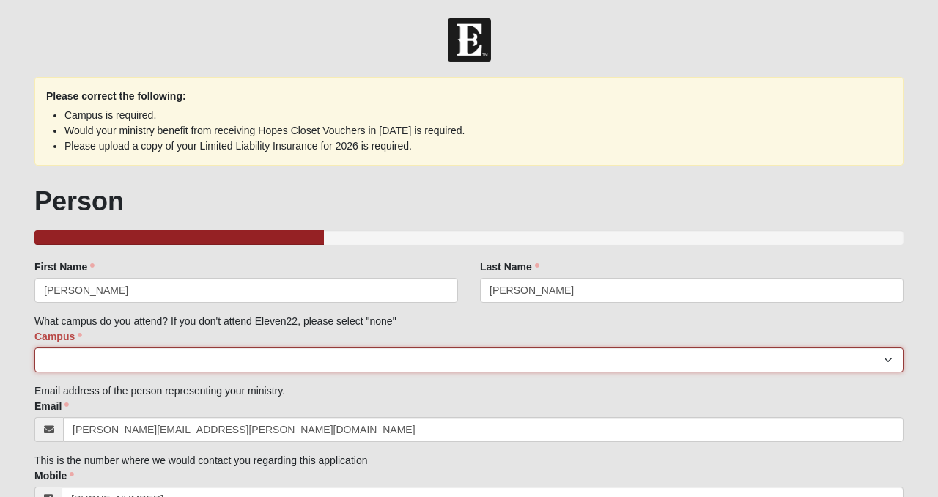
click at [507, 355] on select "Arlington Baymeadows Eleven22 Online [PERSON_NAME][GEOGRAPHIC_DATA] Jesup [GEOG…" at bounding box center [468, 359] width 869 height 25
select select "14"
click at [34, 347] on select "Arlington Baymeadows Eleven22 Online [PERSON_NAME][GEOGRAPHIC_DATA] Jesup [GEOG…" at bounding box center [468, 359] width 869 height 25
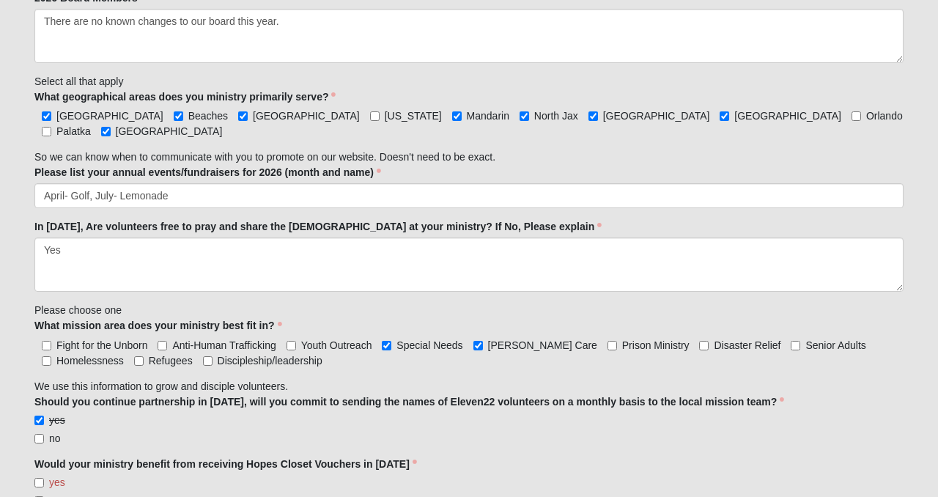
scroll to position [1423, 0]
